Goal: Navigation & Orientation: Find specific page/section

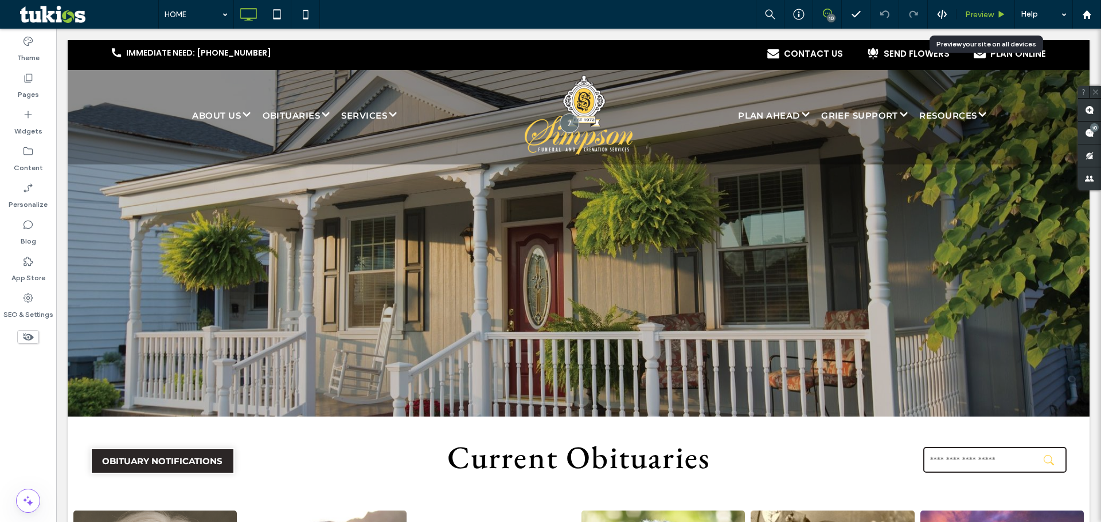
click at [989, 10] on span "Preview" at bounding box center [979, 15] width 29 height 10
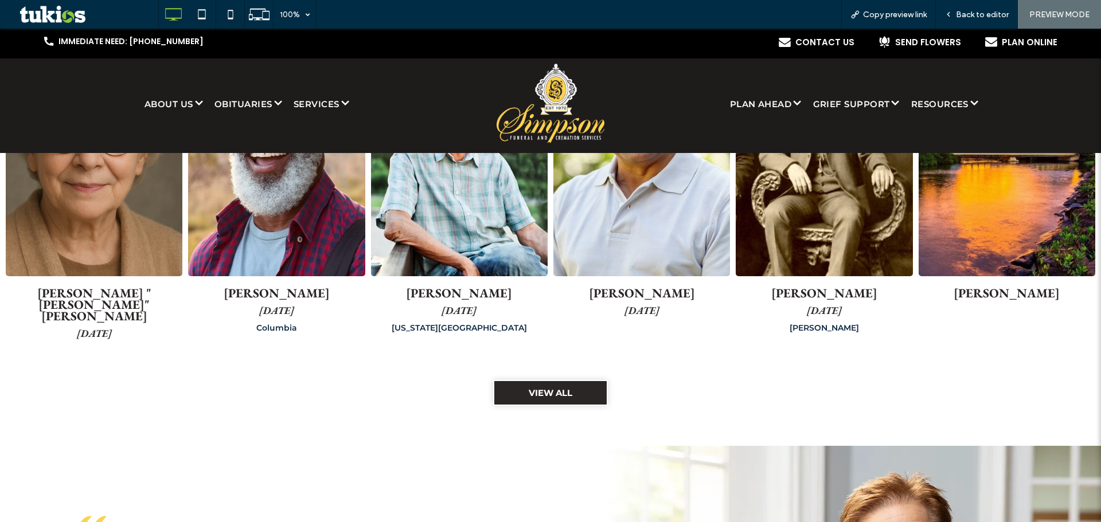
scroll to position [229, 0]
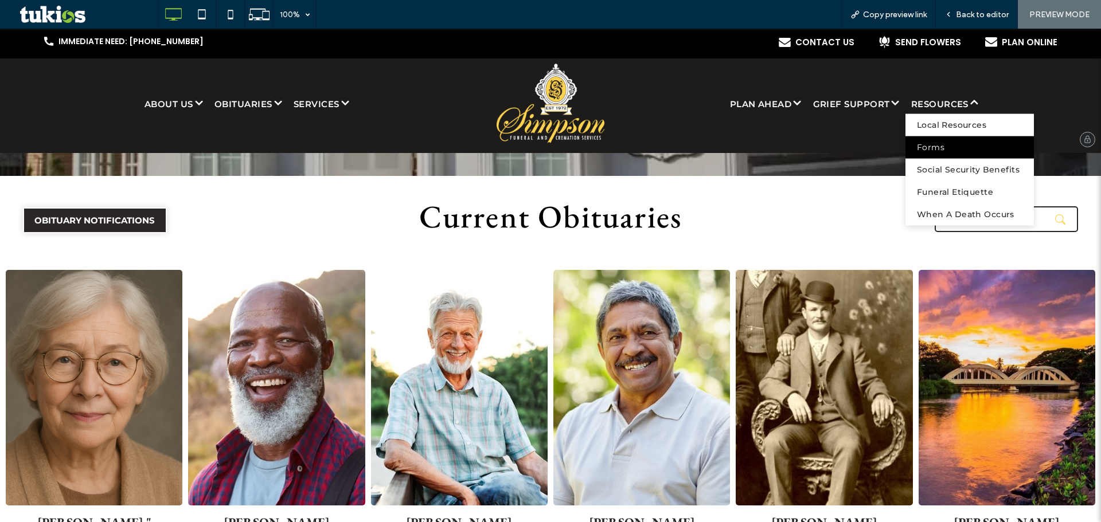
click at [921, 143] on span "Forms" at bounding box center [931, 147] width 28 height 12
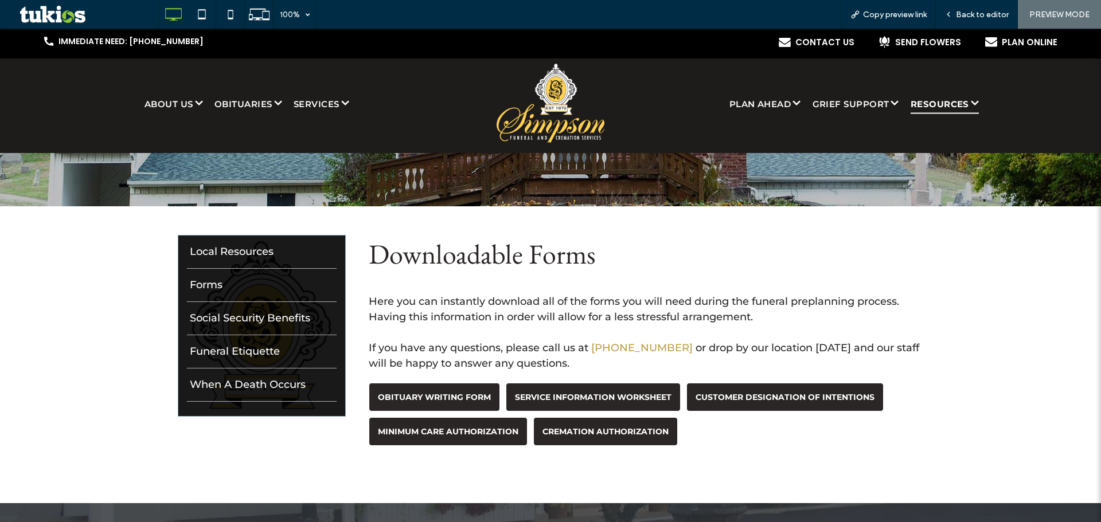
scroll to position [229, 0]
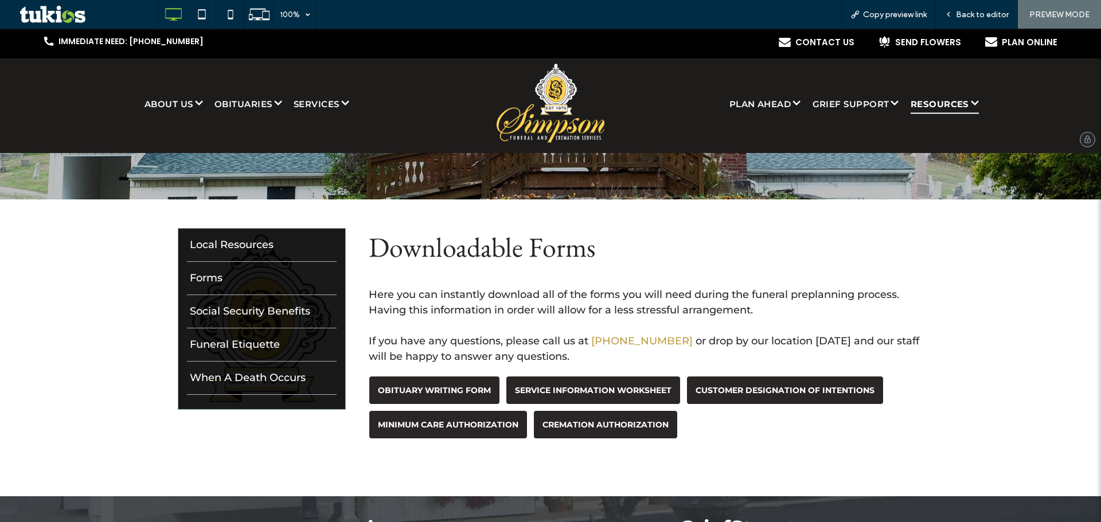
click at [554, 123] on img at bounding box center [550, 104] width 108 height 80
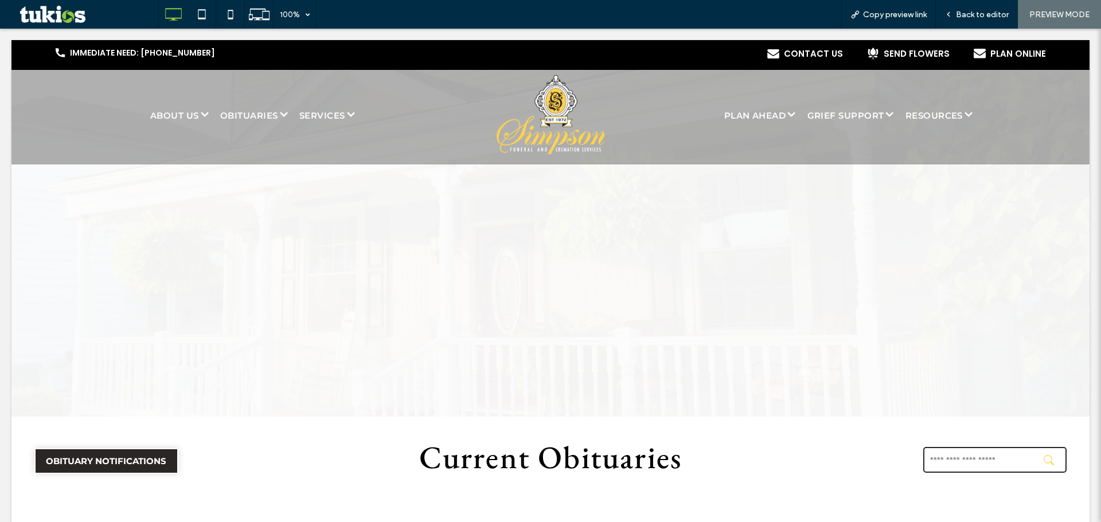
scroll to position [0, 0]
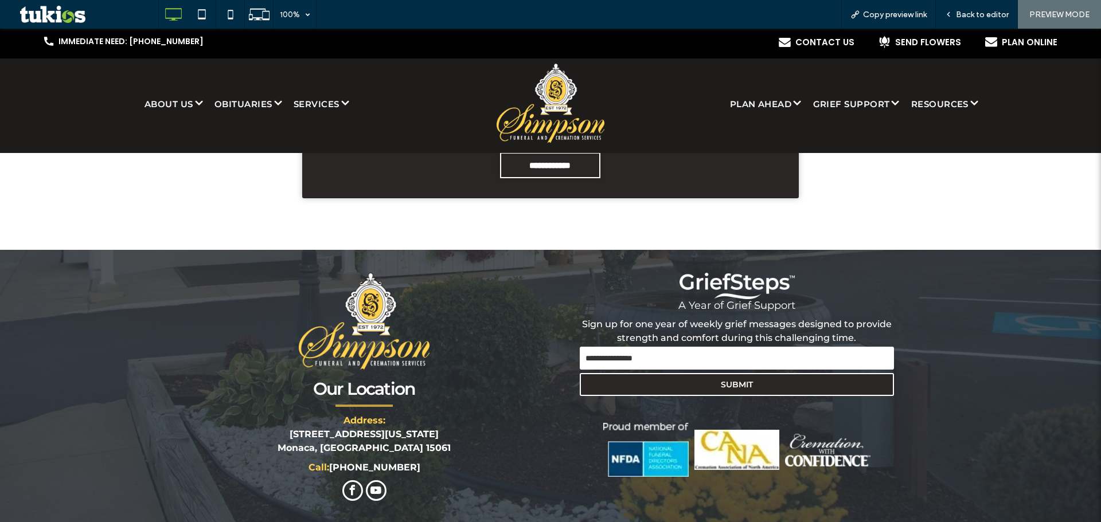
scroll to position [3029, 0]
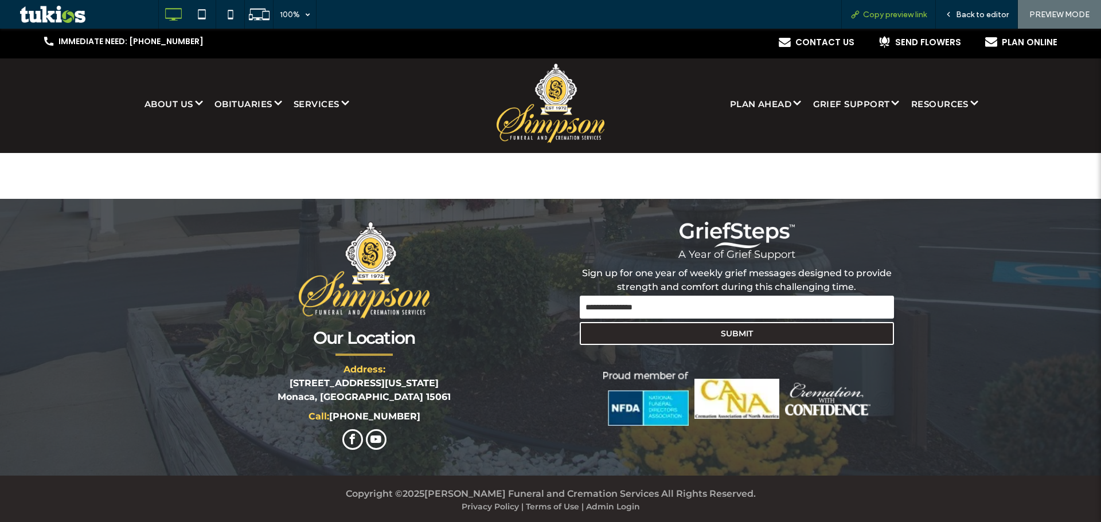
click at [886, 13] on span "Copy preview link" at bounding box center [895, 15] width 64 height 10
